Goal: Find specific page/section: Find specific page/section

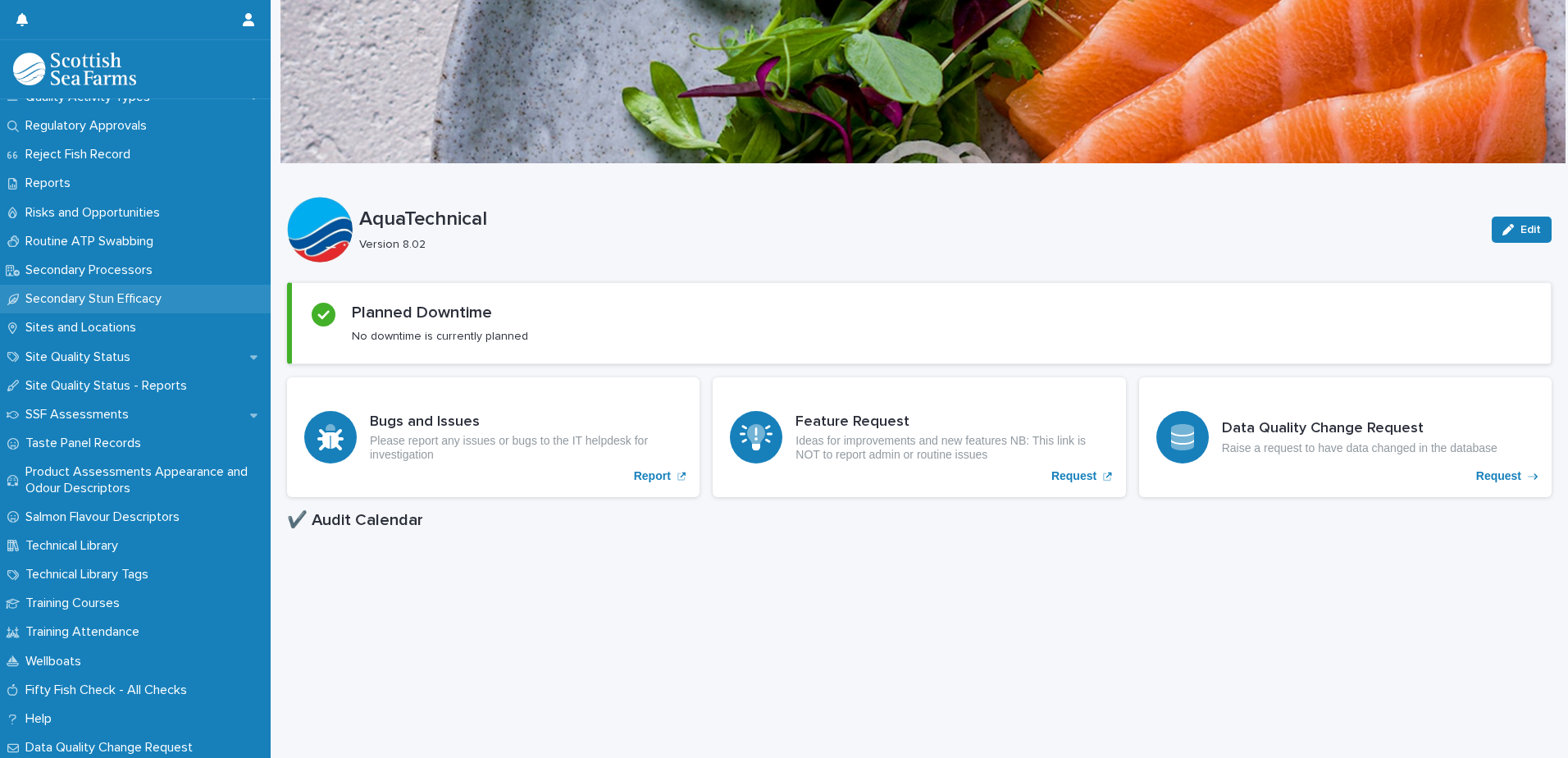
scroll to position [2330, 0]
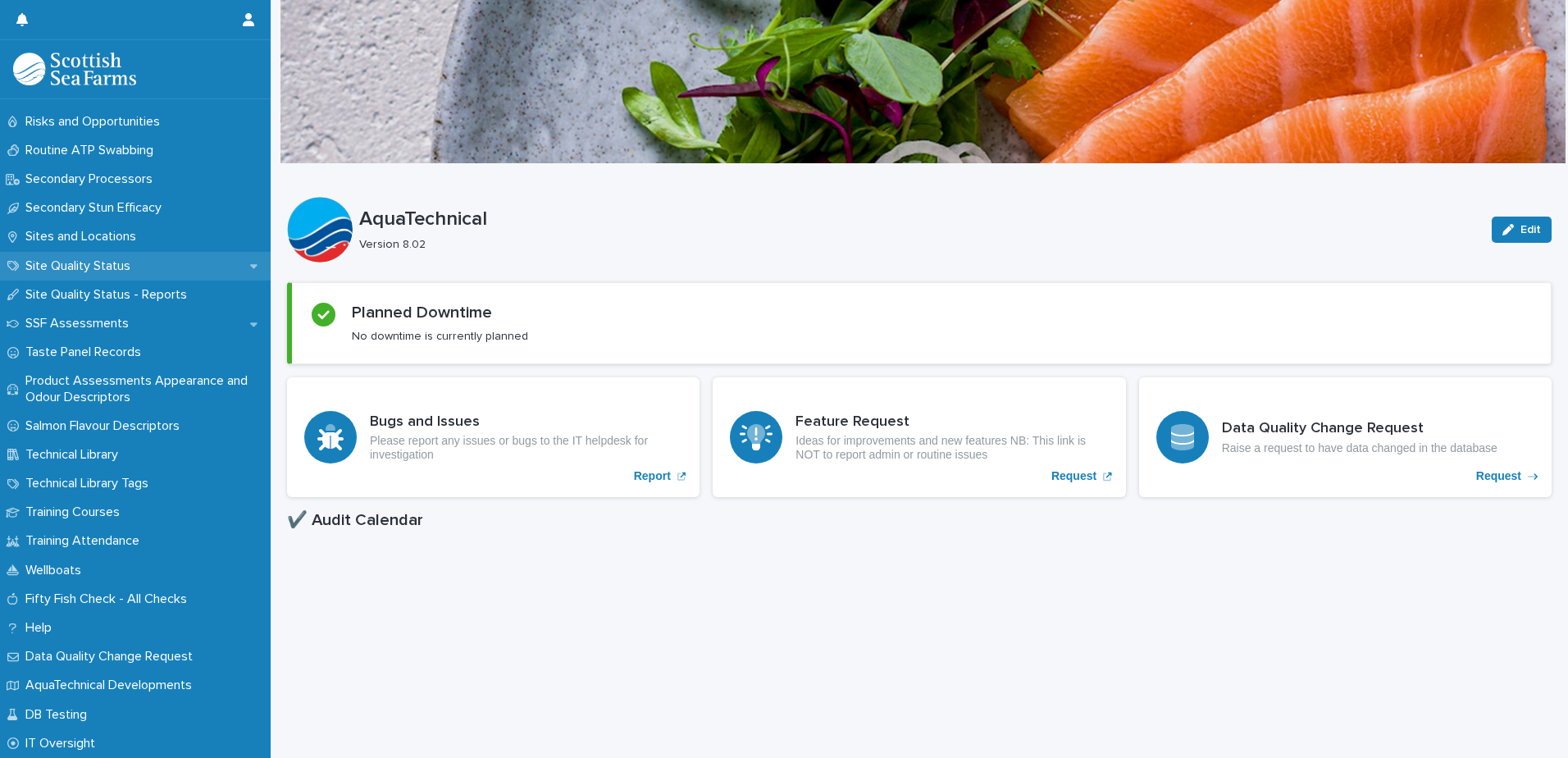
click at [65, 267] on p "Site Quality Status" at bounding box center [81, 266] width 124 height 16
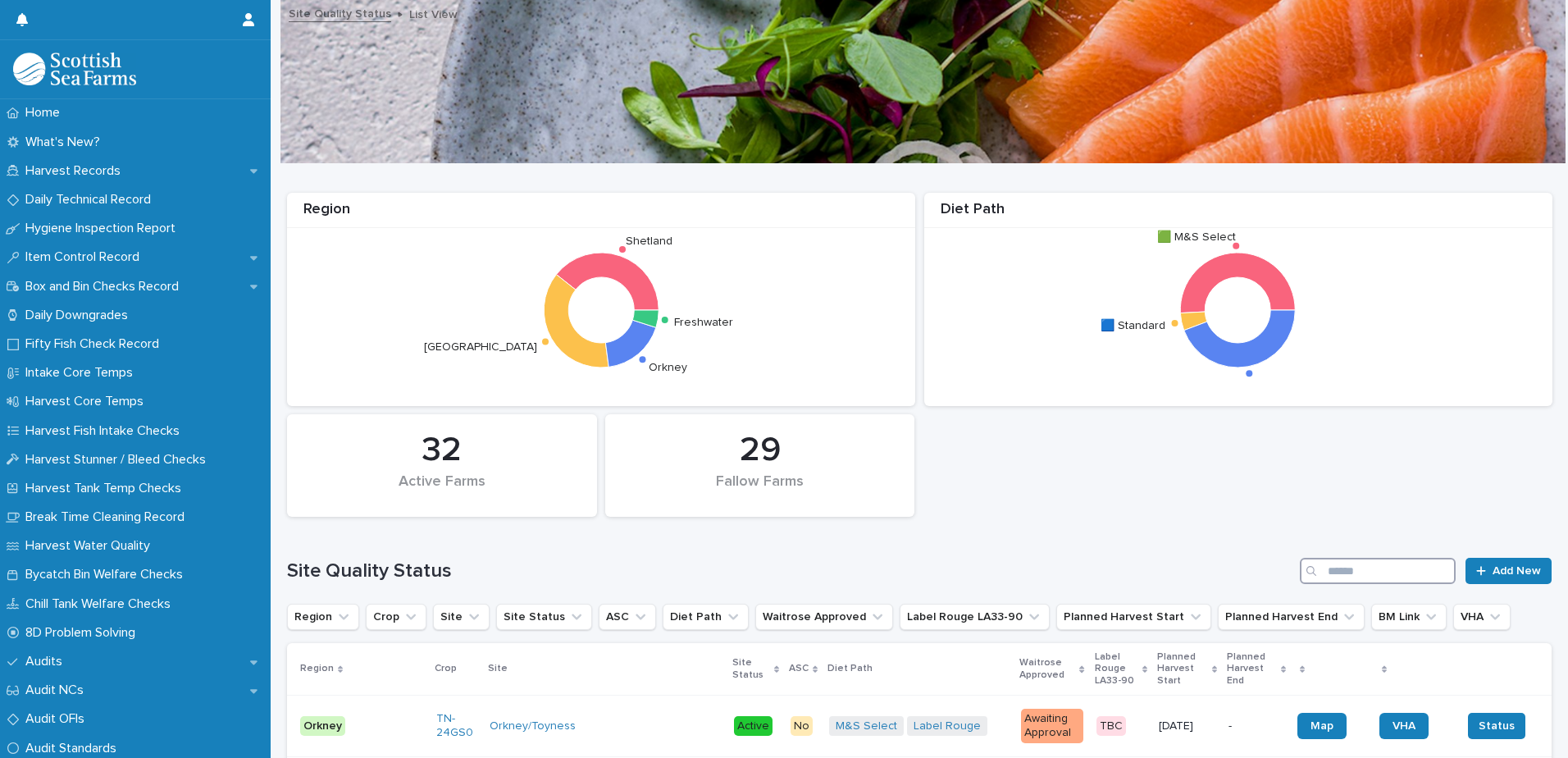
click at [1343, 566] on input "Search" at bounding box center [1378, 571] width 156 height 26
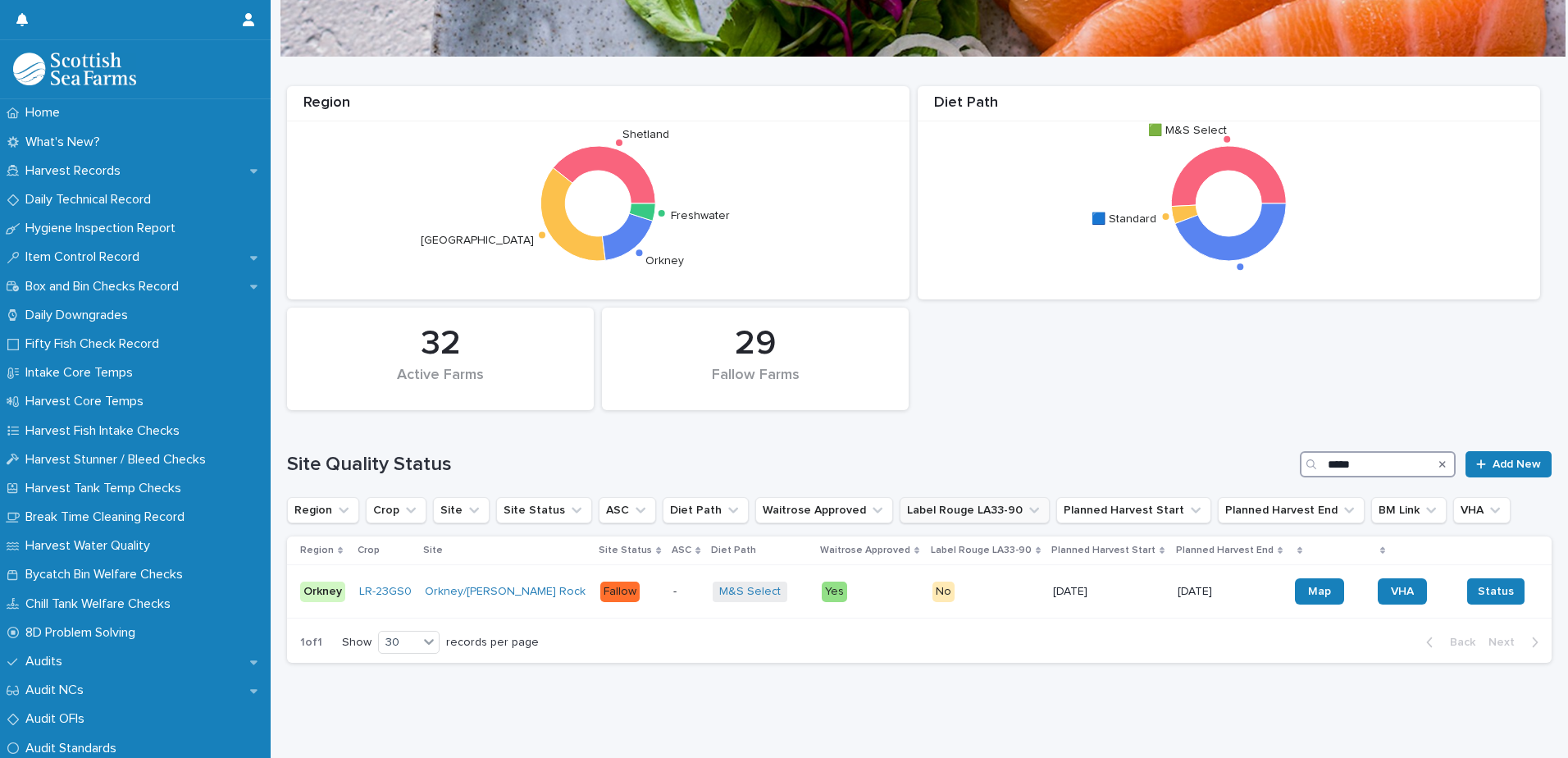
scroll to position [119, 0]
type input "*****"
click at [667, 591] on td "-" at bounding box center [686, 592] width 39 height 53
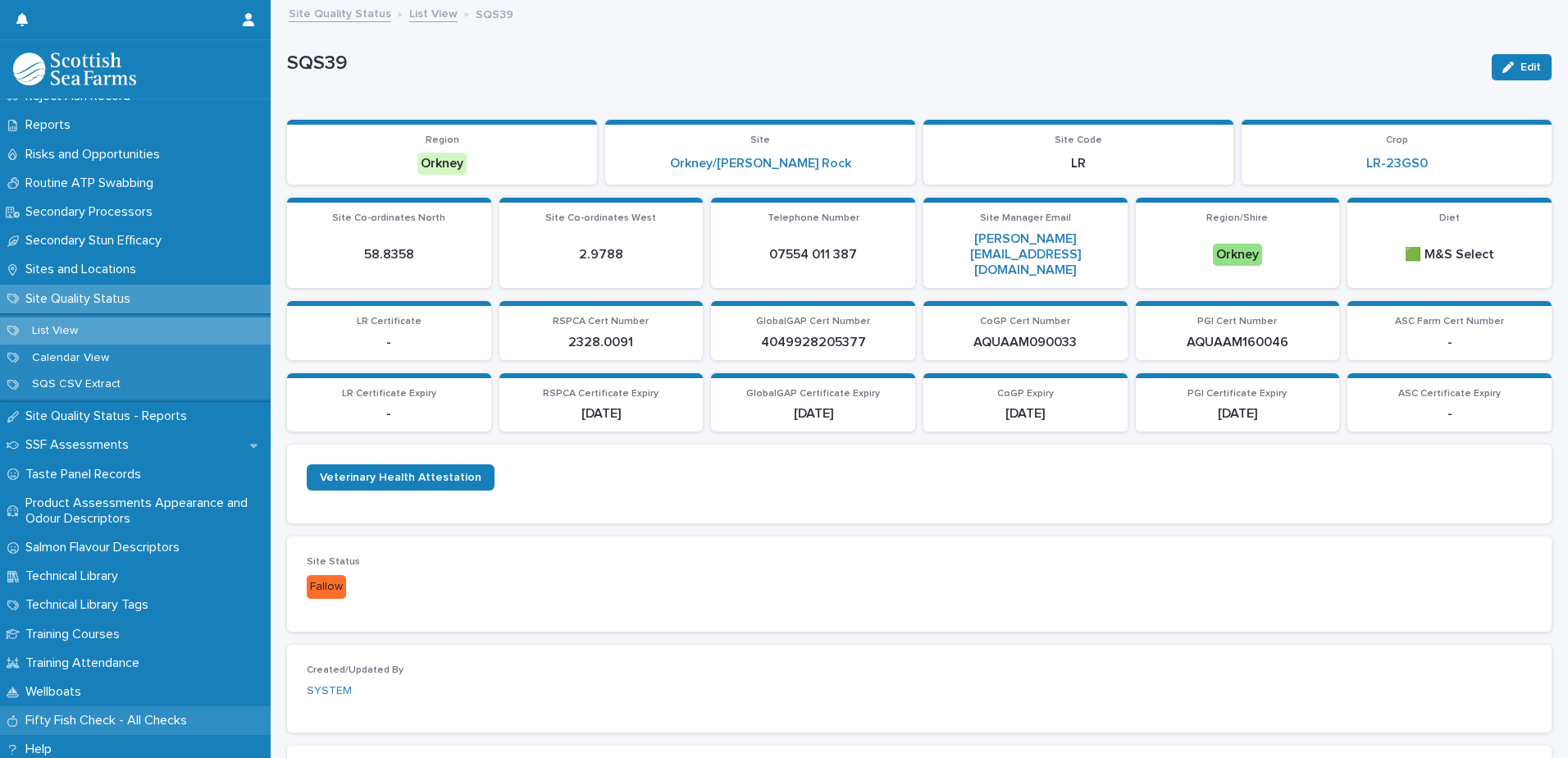
scroll to position [2419, 0]
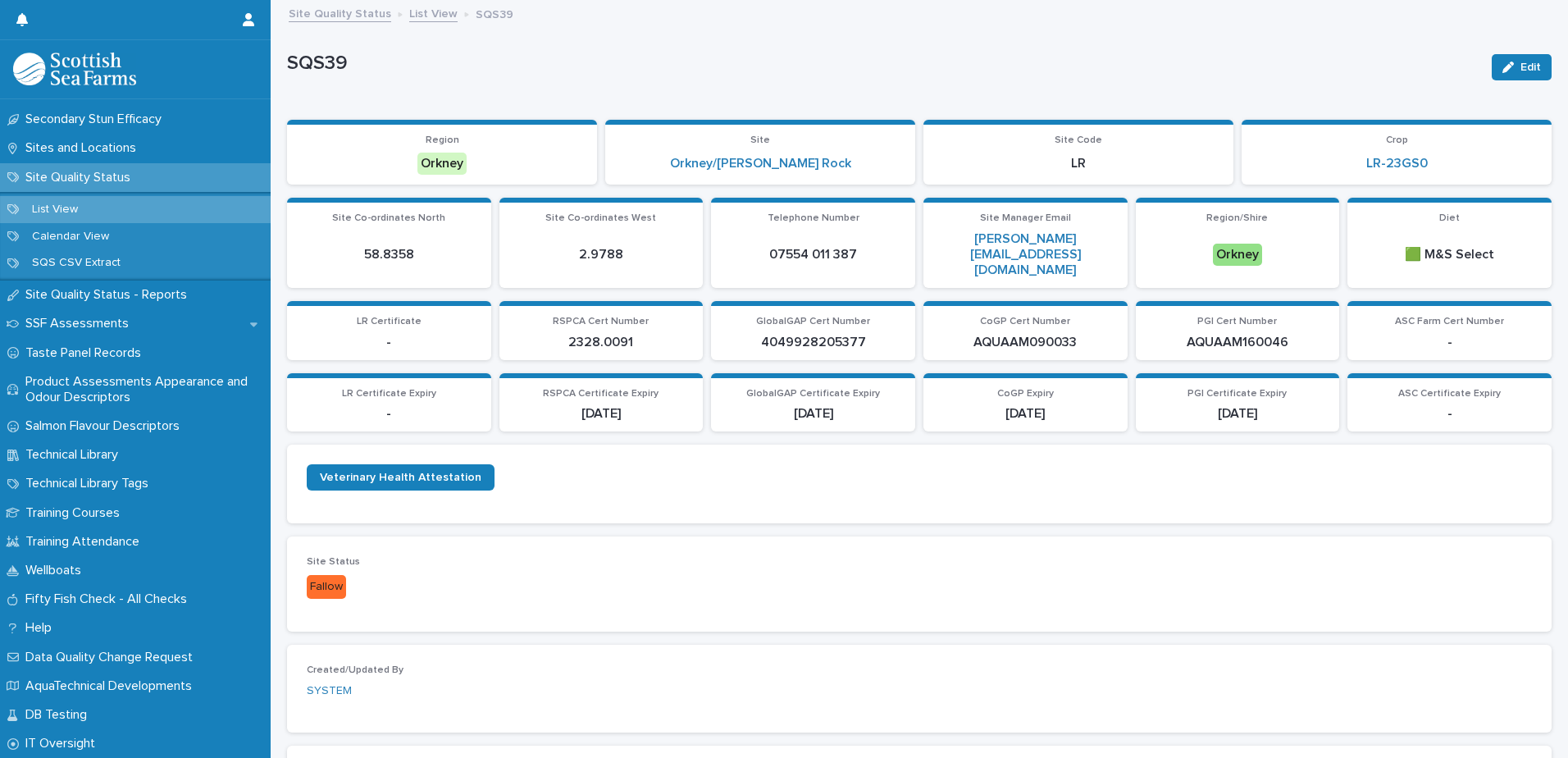
click at [110, 176] on p "Site Quality Status" at bounding box center [81, 177] width 124 height 16
